Goal: Obtain resource: Obtain resource

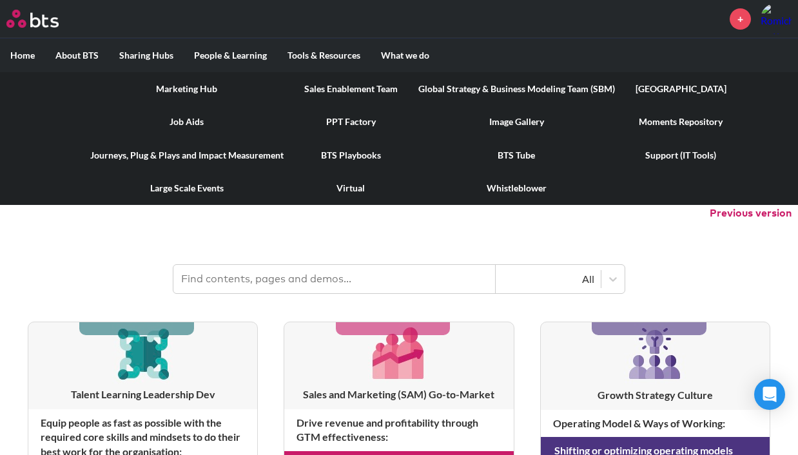
click at [357, 121] on link "PPT Factory" at bounding box center [351, 122] width 114 height 34
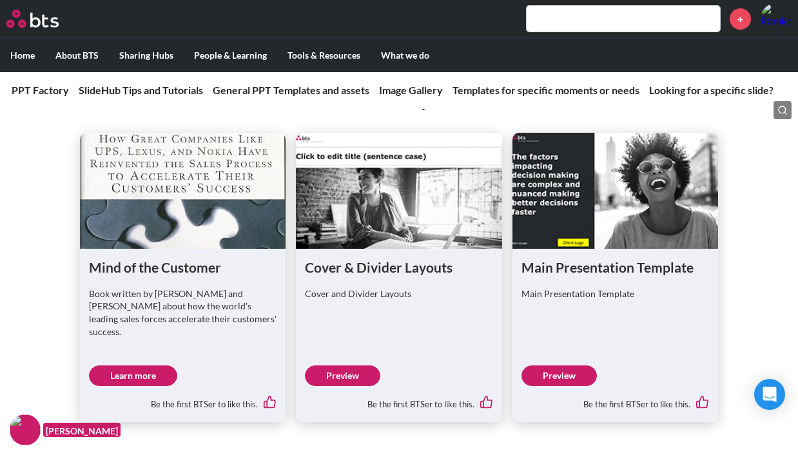
scroll to position [763, 0]
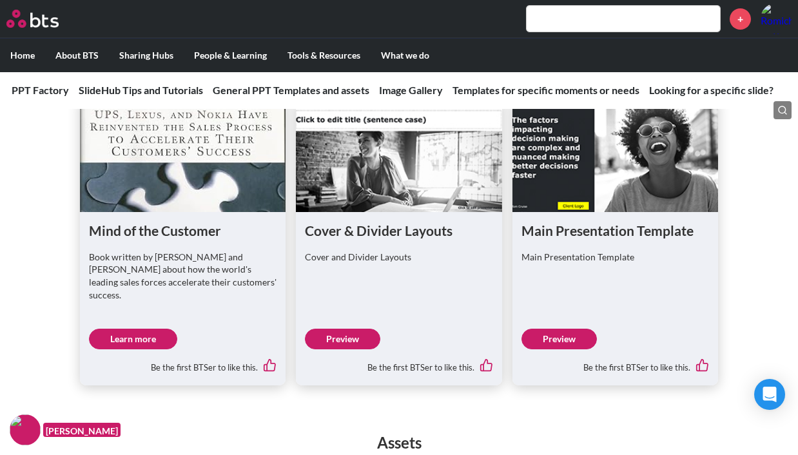
click at [567, 330] on link "Preview" at bounding box center [559, 339] width 75 height 21
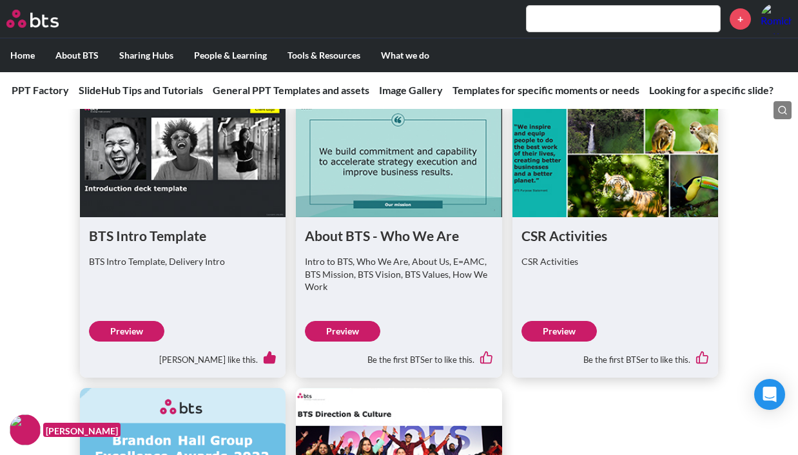
scroll to position [1758, 0]
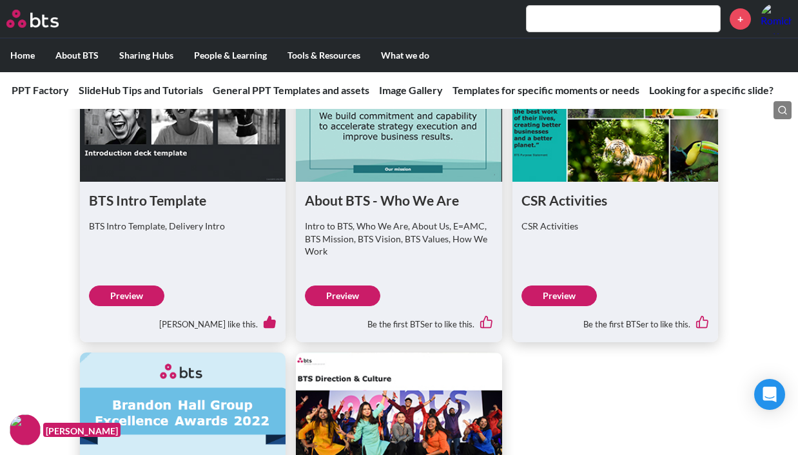
click at [135, 286] on link "Preview" at bounding box center [126, 296] width 75 height 21
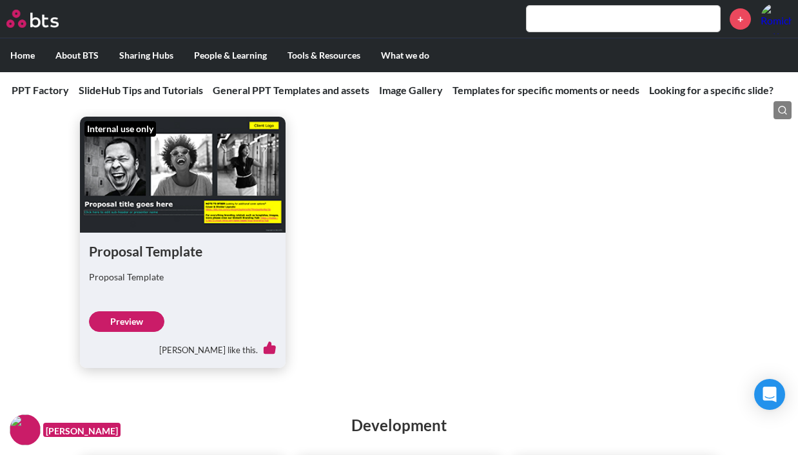
scroll to position [2407, 0]
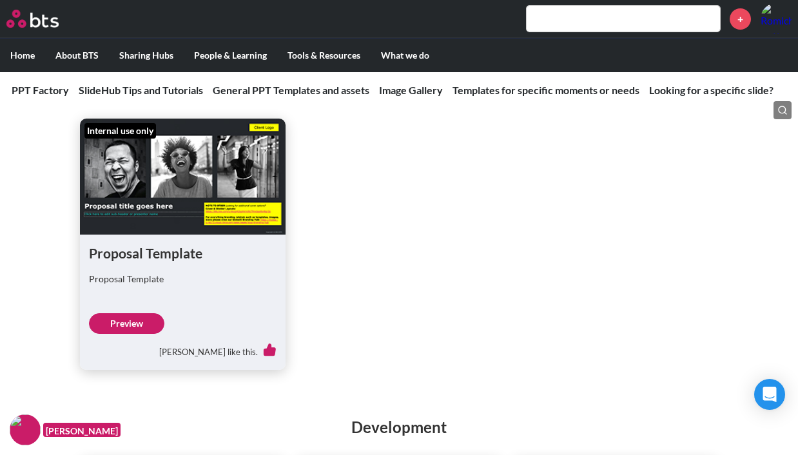
click at [127, 313] on link "Preview" at bounding box center [126, 323] width 75 height 21
